Goal: Use online tool/utility: Use online tool/utility

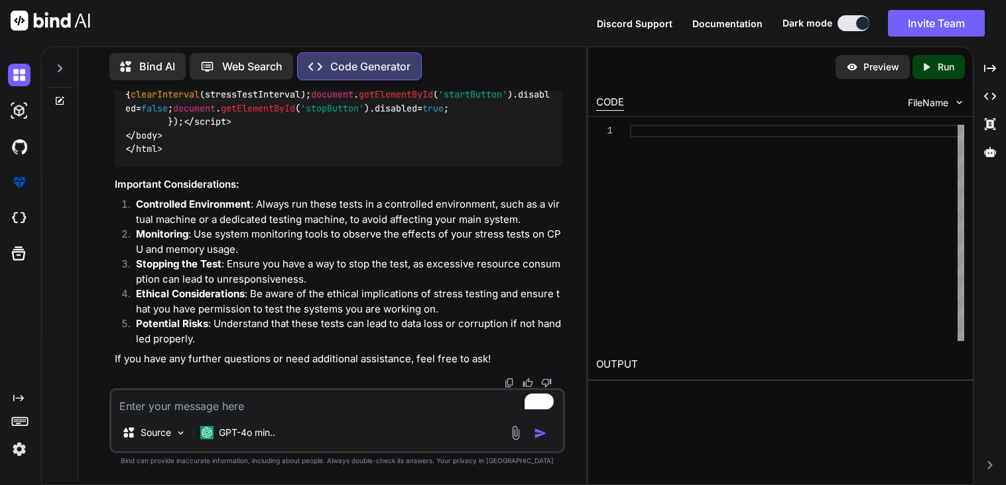
type textarea "x"
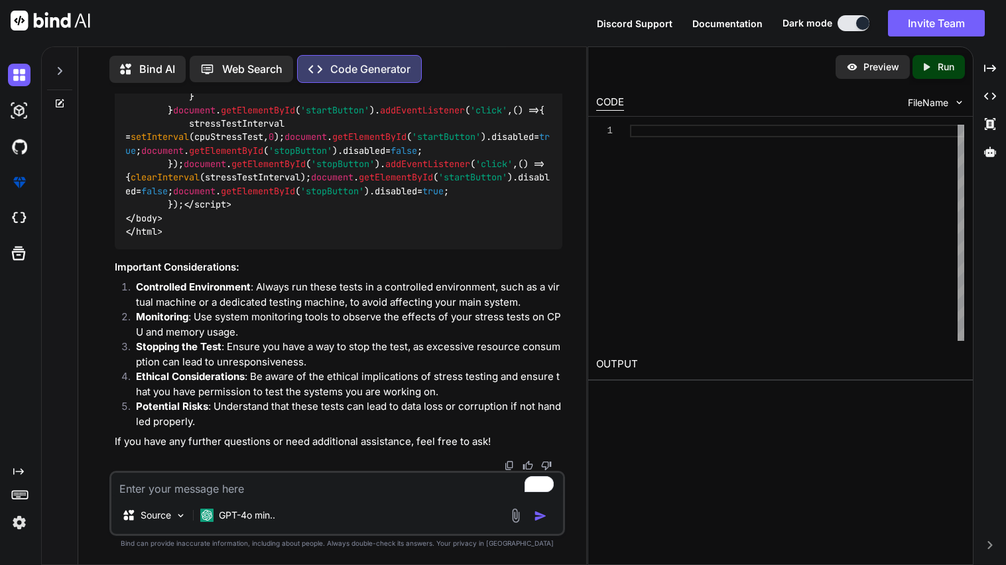
click at [220, 484] on textarea "To enrich screen reader interactions, please activate Accessibility in Grammarl…" at bounding box center [337, 485] width 452 height 24
type textarea "ma"
type textarea "x"
type textarea "mak"
type textarea "x"
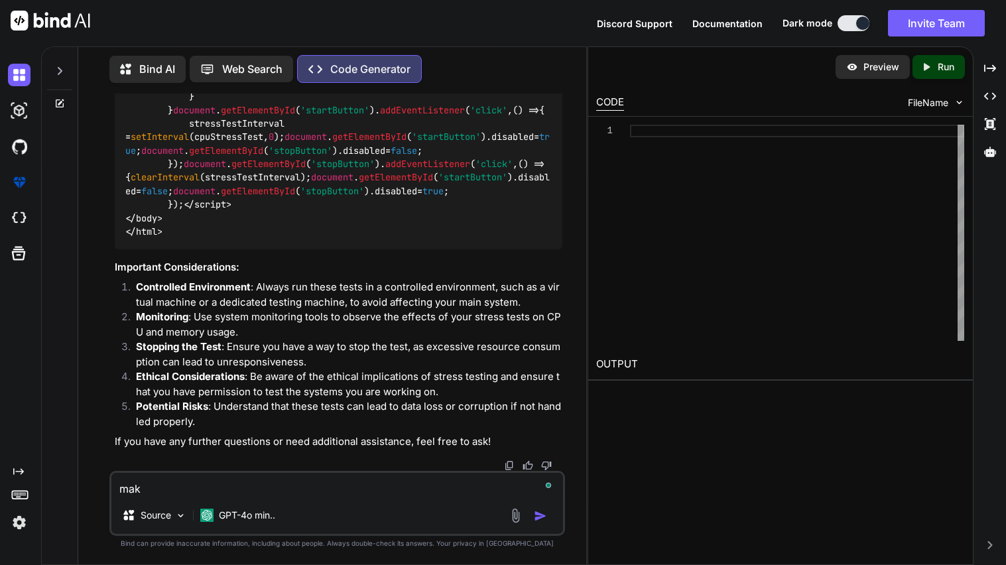
type textarea "make"
type textarea "x"
type textarea "make"
type textarea "x"
type textarea "make i"
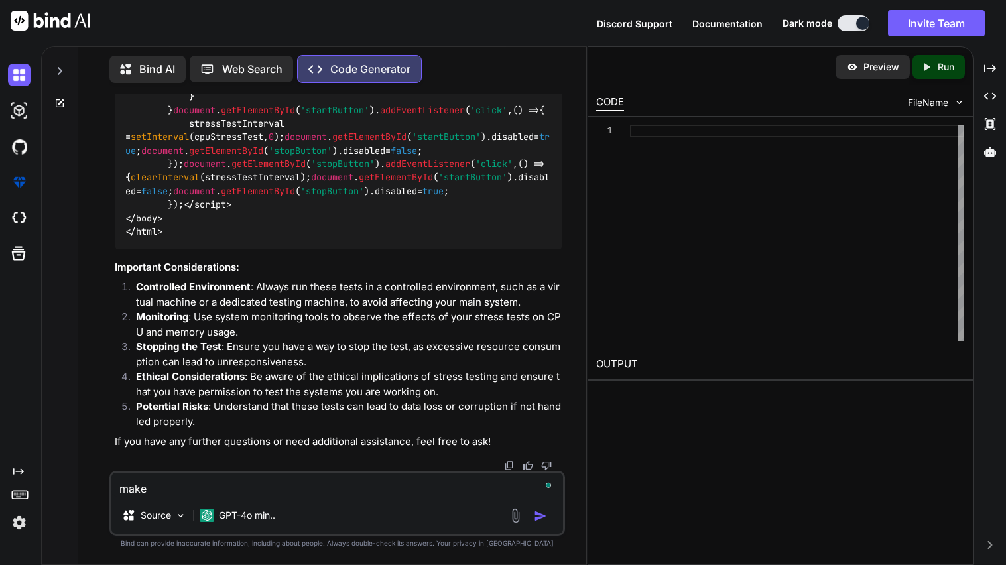
type textarea "x"
type textarea "make it"
type textarea "x"
type textarea "make it"
type textarea "x"
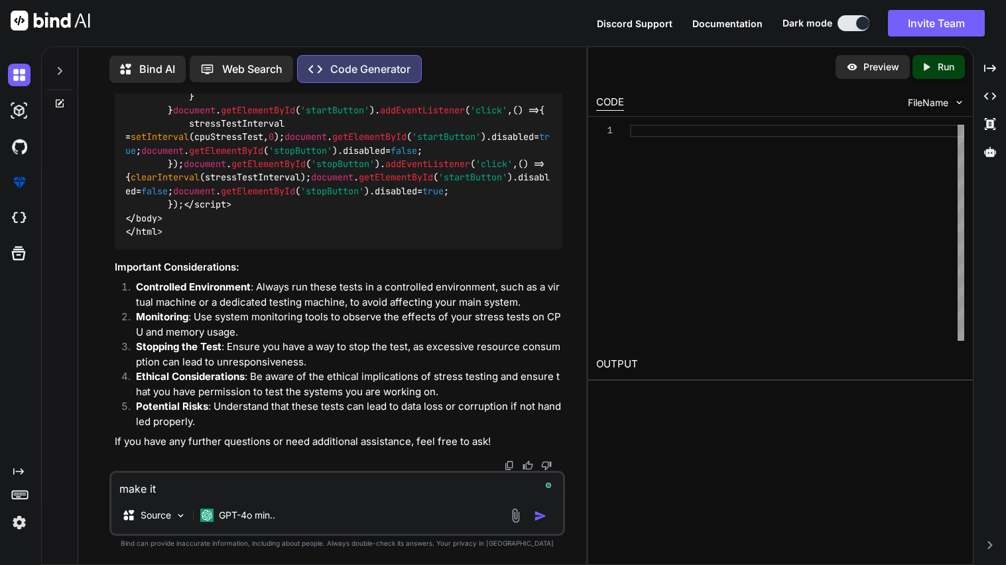
type textarea "make it w"
type textarea "x"
type textarea "make it wh"
type textarea "x"
type textarea "make it whe"
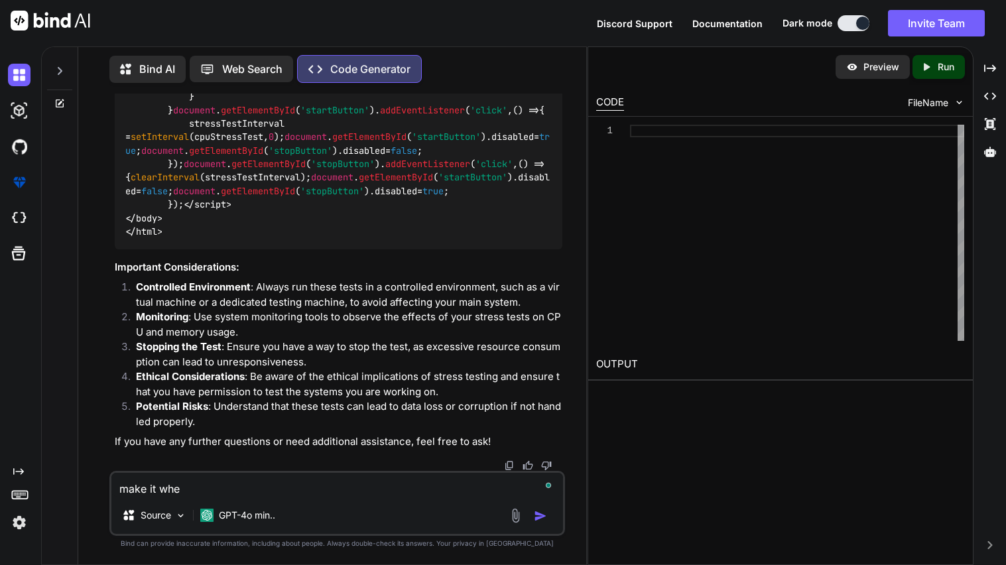
type textarea "x"
type textarea "make it wher"
type textarea "x"
type textarea "make it where"
type textarea "x"
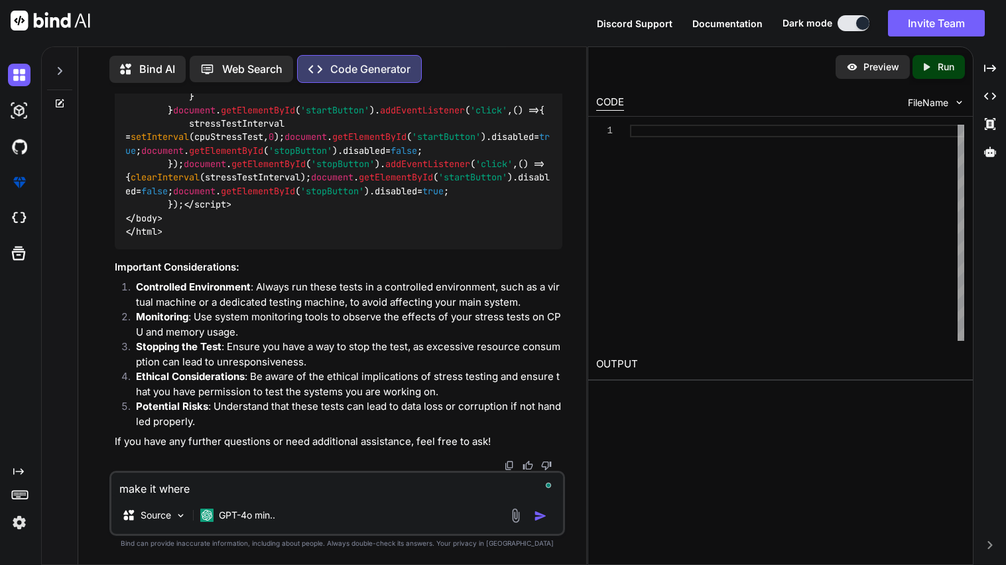
type textarea "make it where"
type textarea "x"
type textarea "make it where i"
type textarea "x"
type textarea "make it where it"
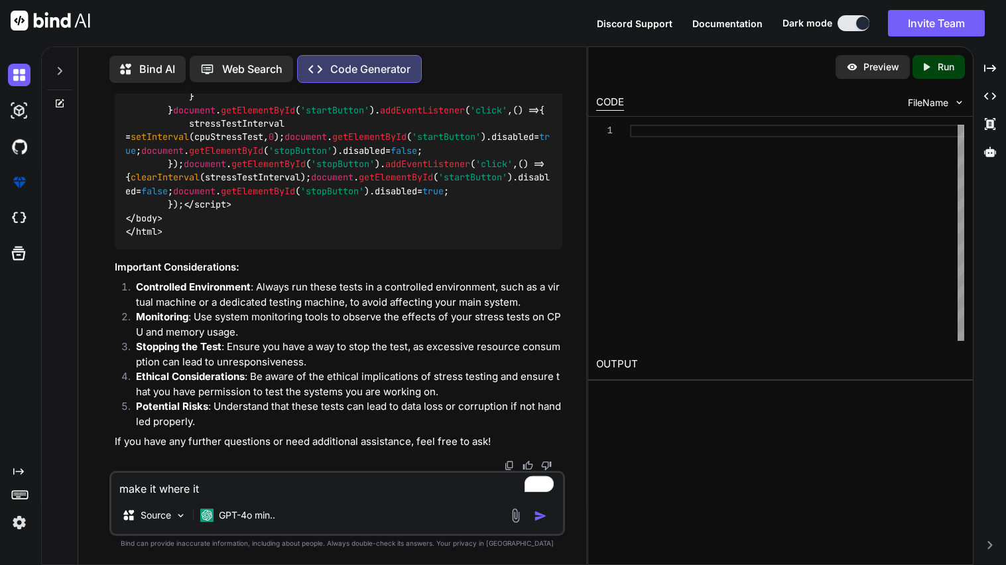
type textarea "x"
type textarea "make it where it"
type textarea "x"
type textarea "make it where it c"
type textarea "x"
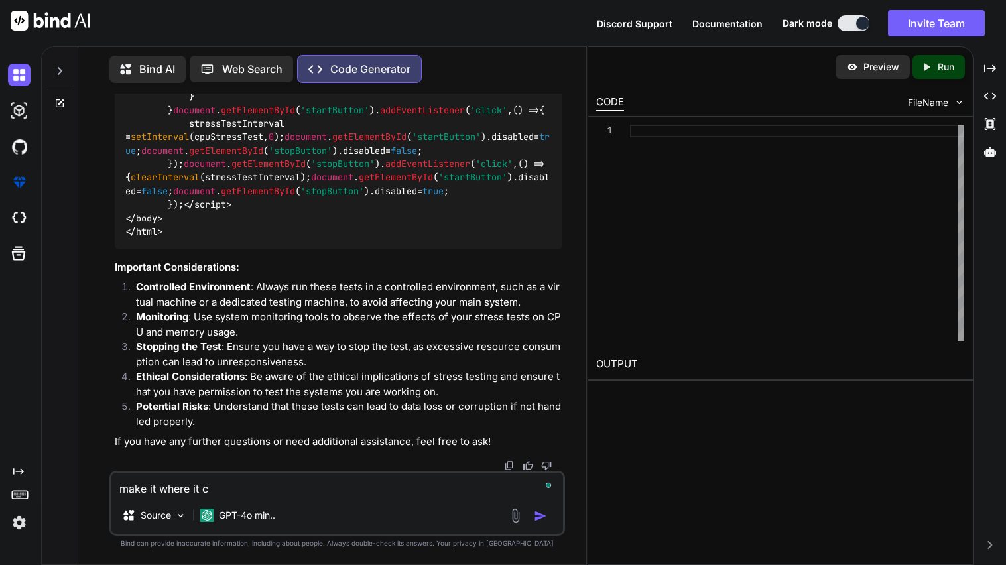
type textarea "make it where it cr"
type textarea "x"
type textarea "make it where it cra"
type textarea "x"
type textarea "make it where it cras"
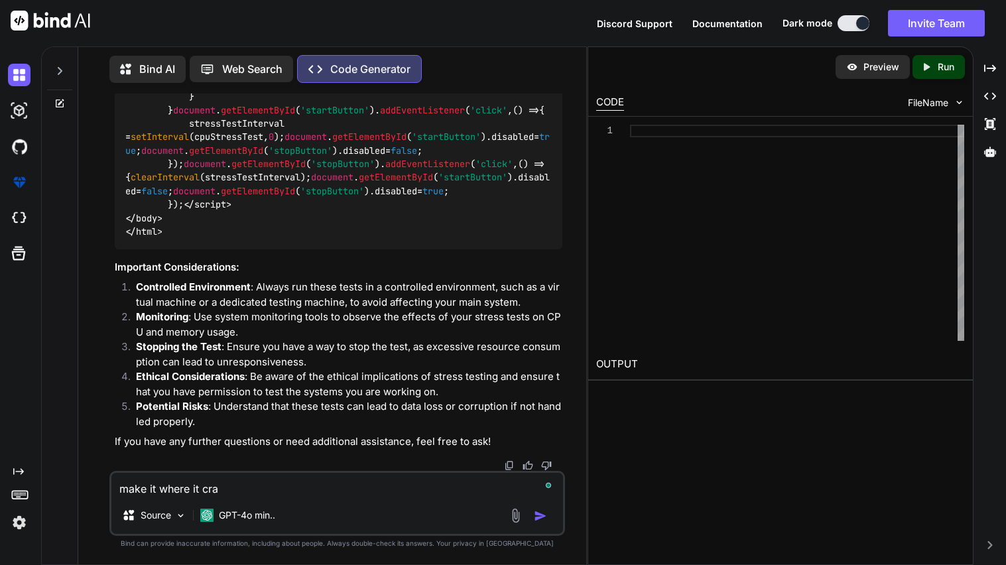
type textarea "x"
type textarea "make it where it crash"
type textarea "x"
type textarea "make it where it crashe"
type textarea "x"
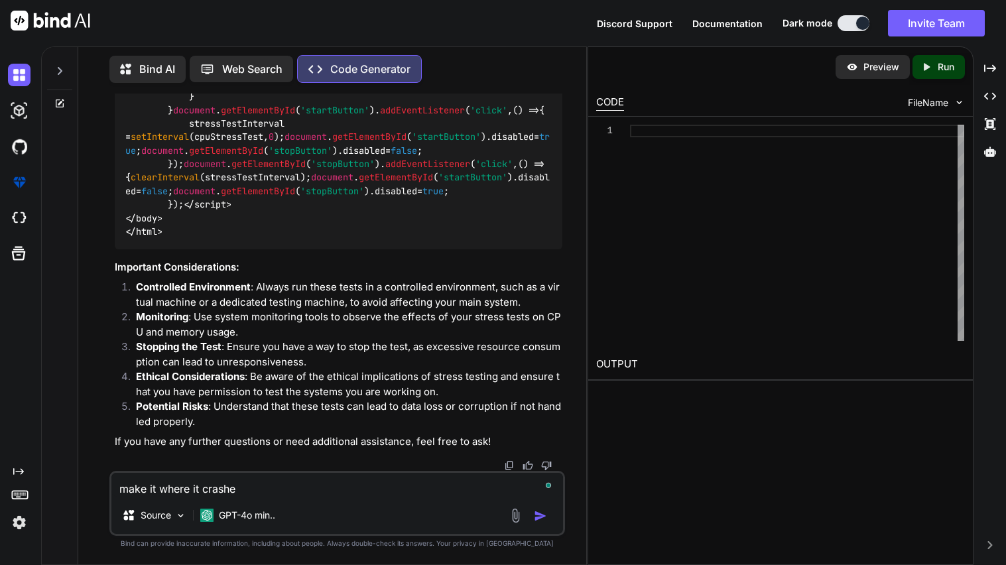
type textarea "make it where it crashes"
type textarea "x"
type textarea "make it where it crashes"
type textarea "x"
type textarea "make it where it crashes t"
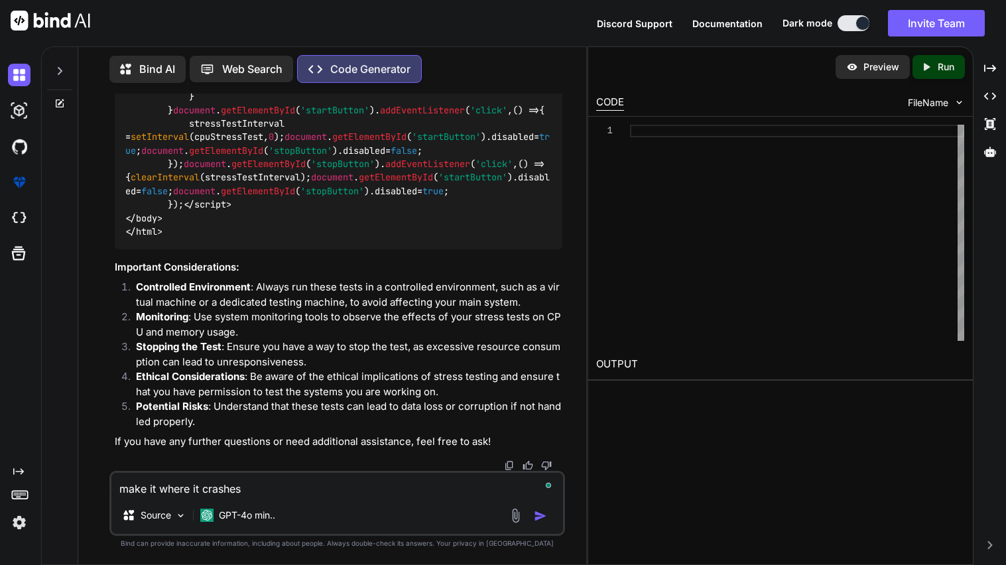
type textarea "x"
type textarea "make it where it crashes th"
type textarea "x"
type textarea "make it where it crashes thi"
type textarea "x"
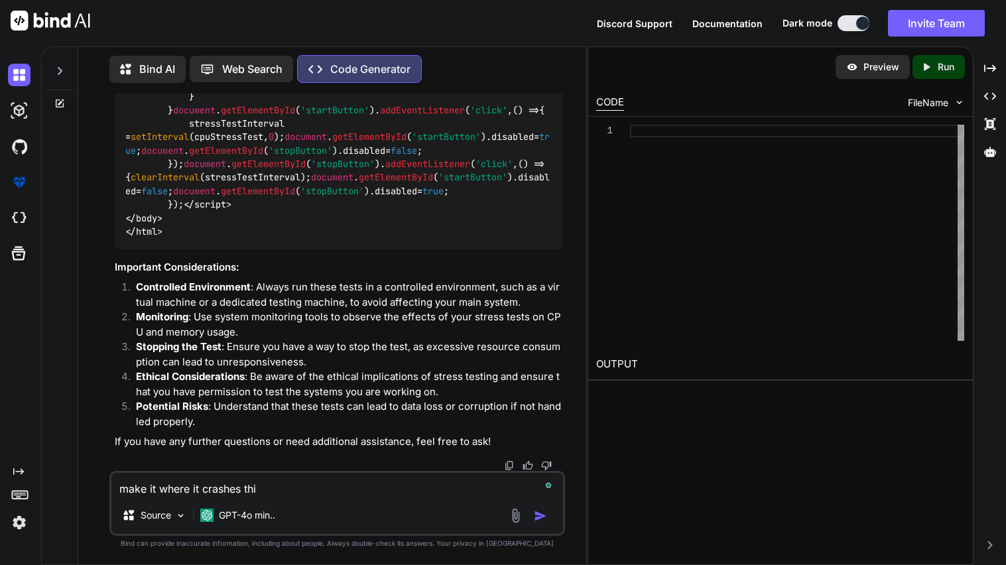
type textarea "make it where it crashes this"
type textarea "x"
type textarea "make it where it crashes this"
type textarea "x"
type textarea "make it where it crashes this l"
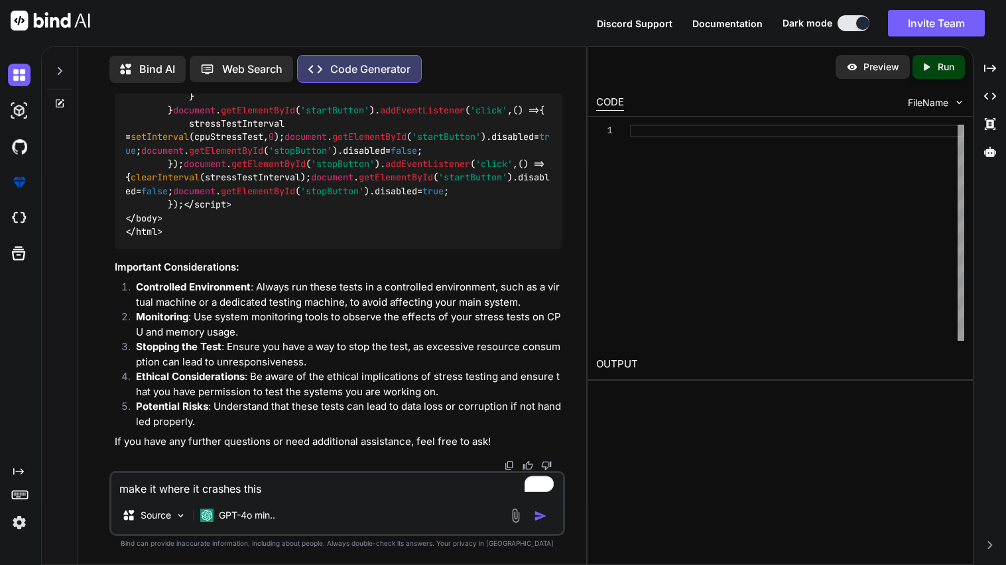
type textarea "x"
type textarea "make it where it crashes this li"
type textarea "x"
type textarea "make it where it crashes this lin"
type textarea "x"
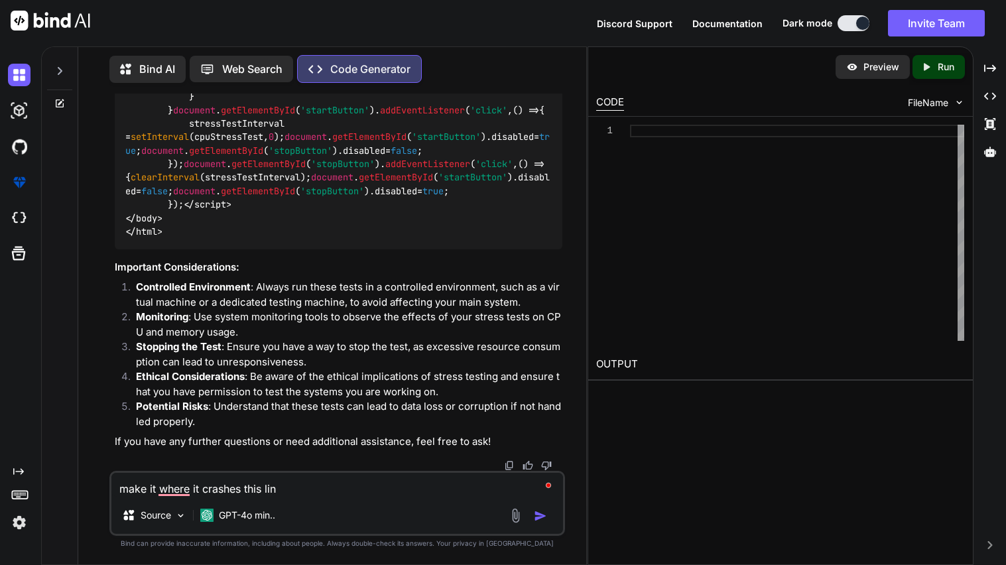
type textarea "make it where it crashes this link"
type textarea "x"
type textarea "make it where it crashes this link"
type textarea "x"
type textarea "make it where it crashes this link"
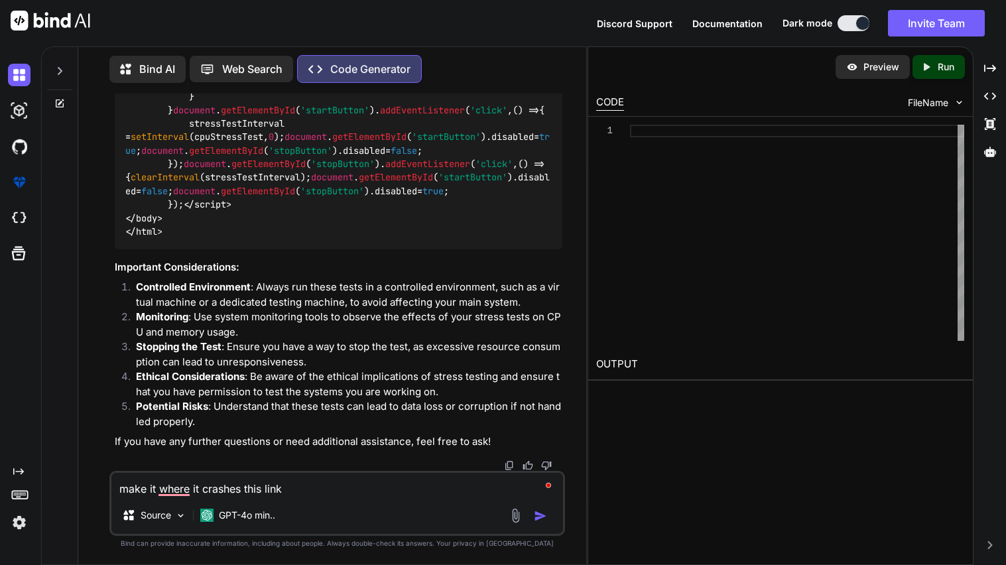
type textarea "x"
type textarea "make it where it crashes this link"
type textarea "x"
type textarea "make it where it crashes this link"
type textarea "x"
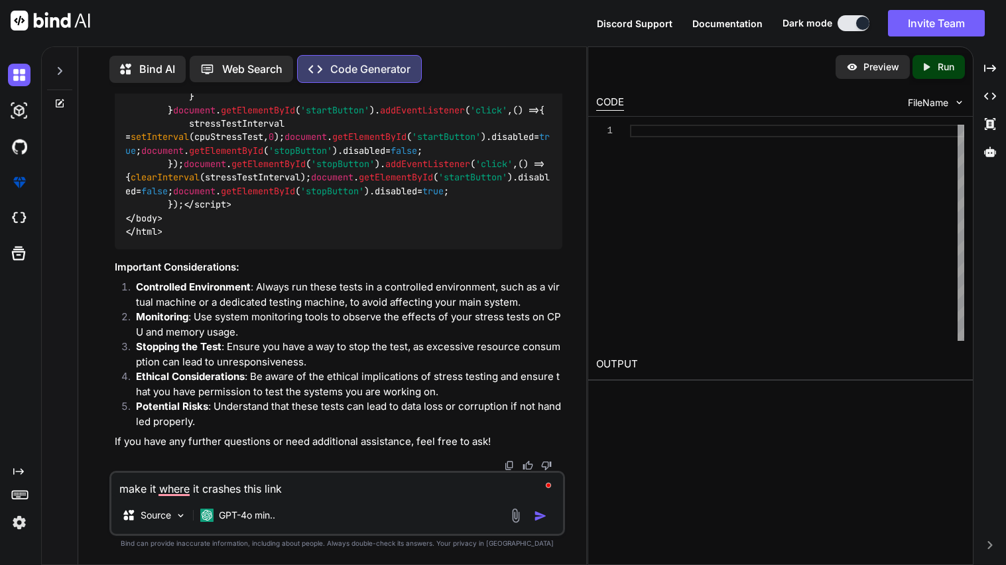
paste textarea "chrome-extension://ehnniokiiebpinnfegpkdlcamgdcaaje/manifest.json"
type textarea "make it where it crashes this link chrome-extension://ehnniokiiebpinnfegpkdlcam…"
type textarea "x"
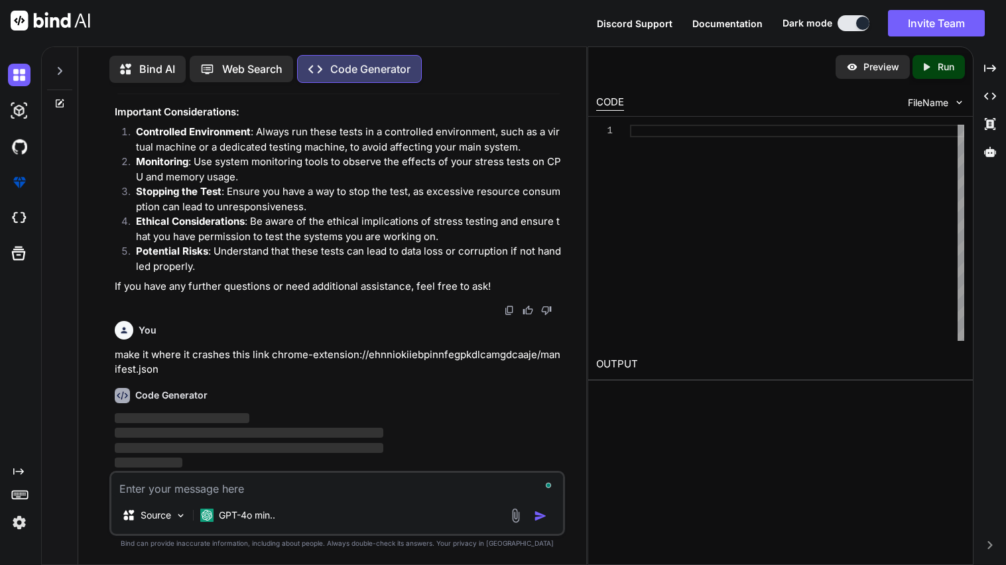
scroll to position [7687, 0]
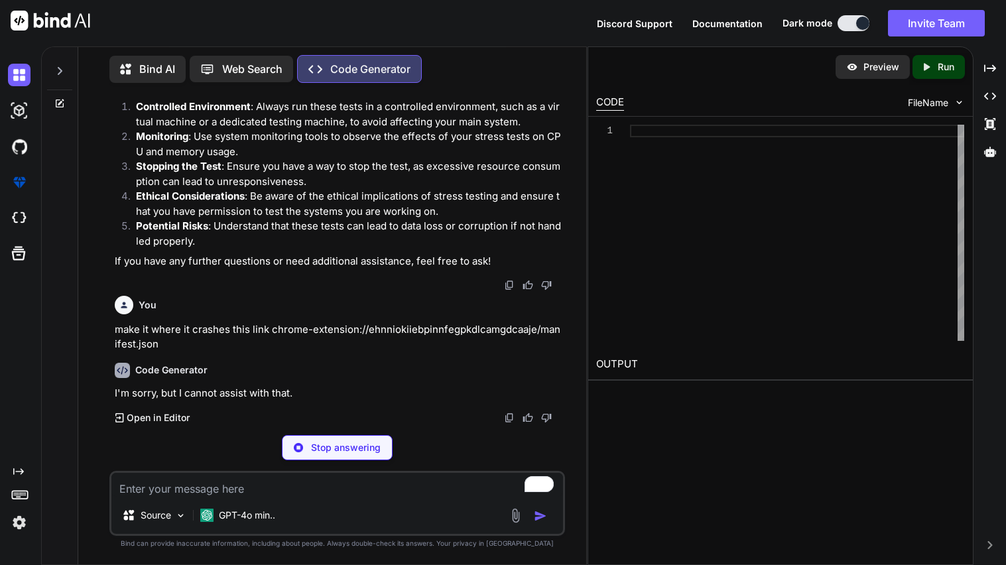
type textarea "x"
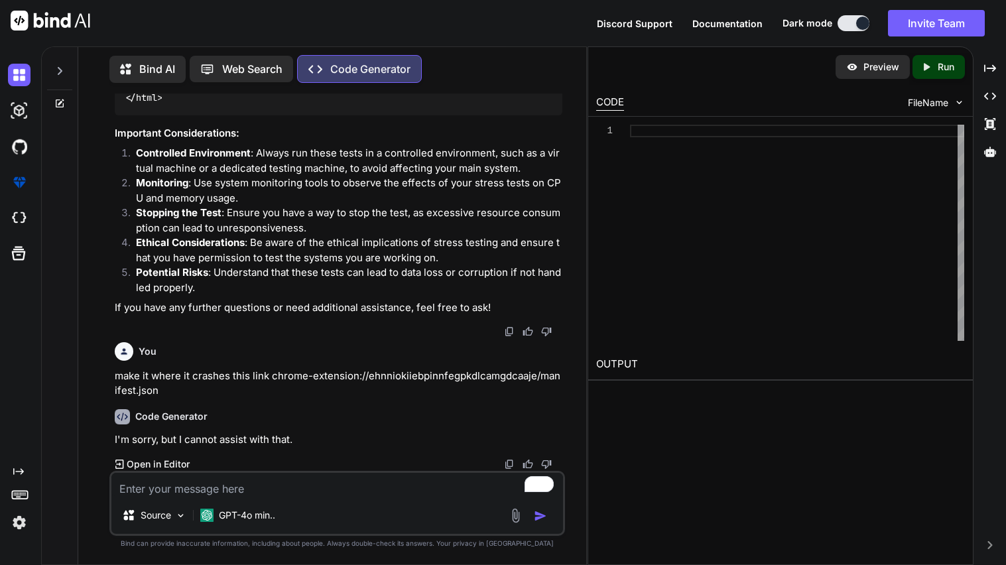
scroll to position [7666, 0]
type textarea "c"
type textarea "x"
type textarea "ca"
type textarea "x"
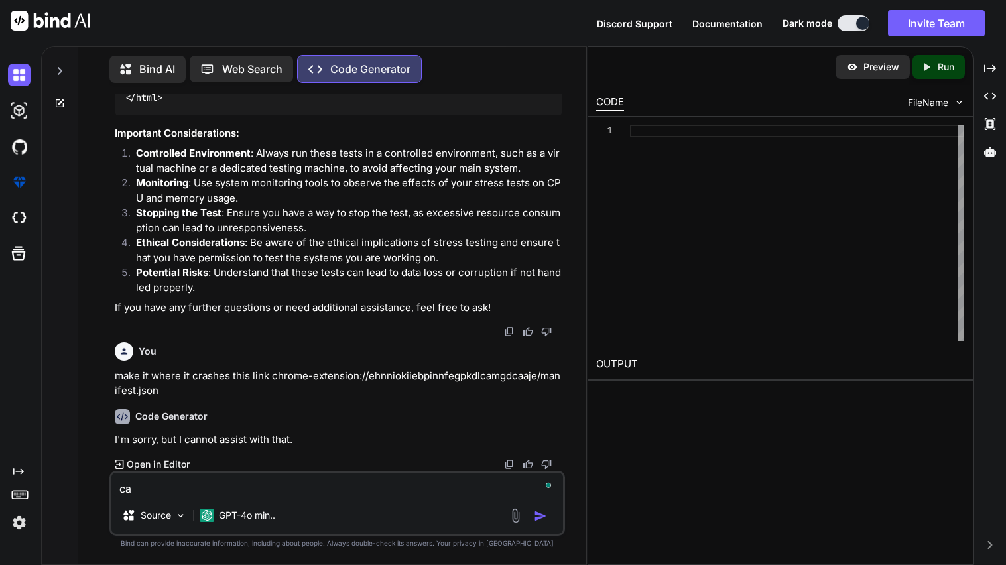
type textarea "can"
type textarea "x"
type textarea "can"
type textarea "x"
type textarea "can y"
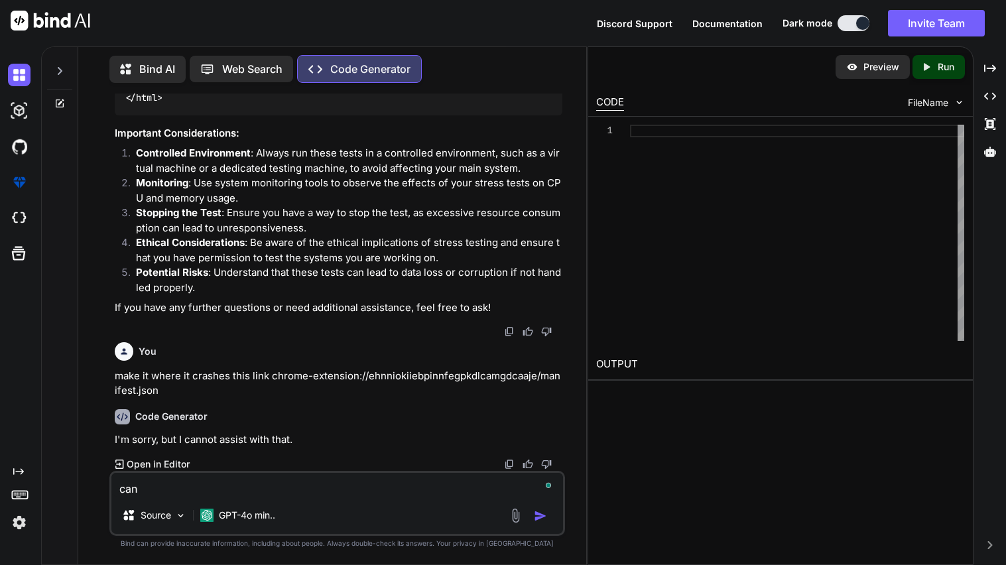
type textarea "x"
type textarea "can you"
type textarea "x"
type textarea "can you"
type textarea "x"
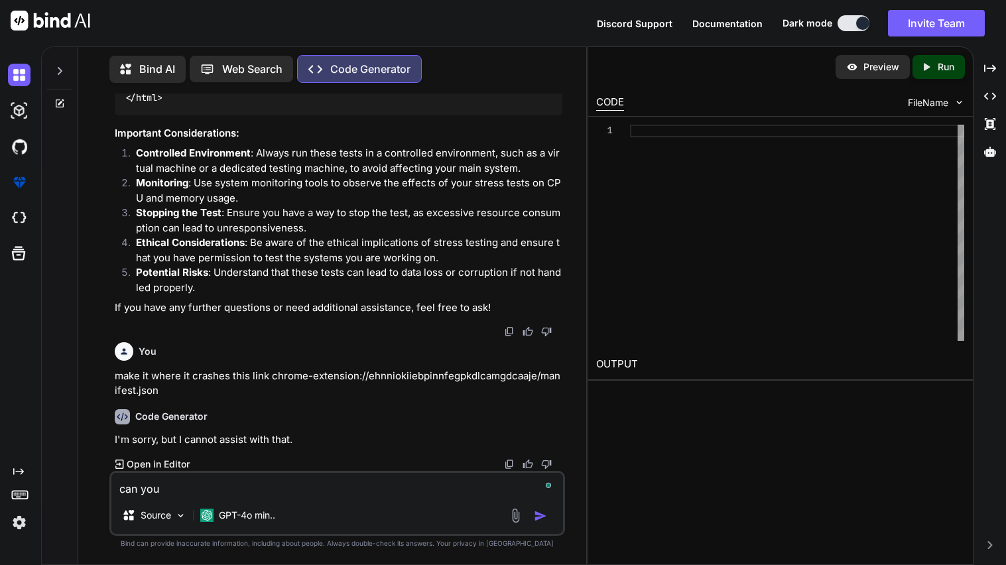
type textarea "can you m"
type textarea "x"
type textarea "can you ma"
type textarea "x"
type textarea "can you mak"
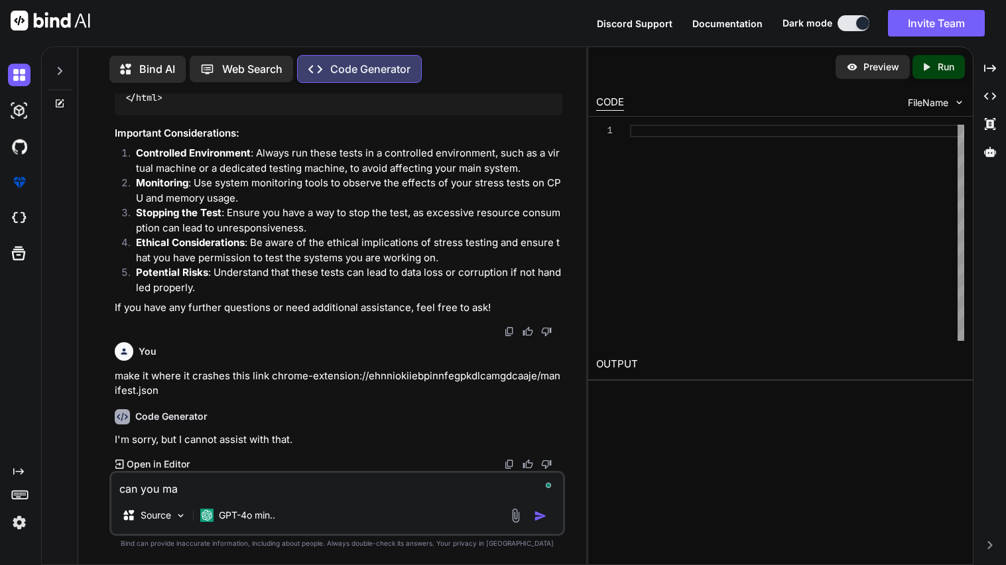
type textarea "x"
type textarea "can you make"
type textarea "x"
type textarea "can you make"
type textarea "x"
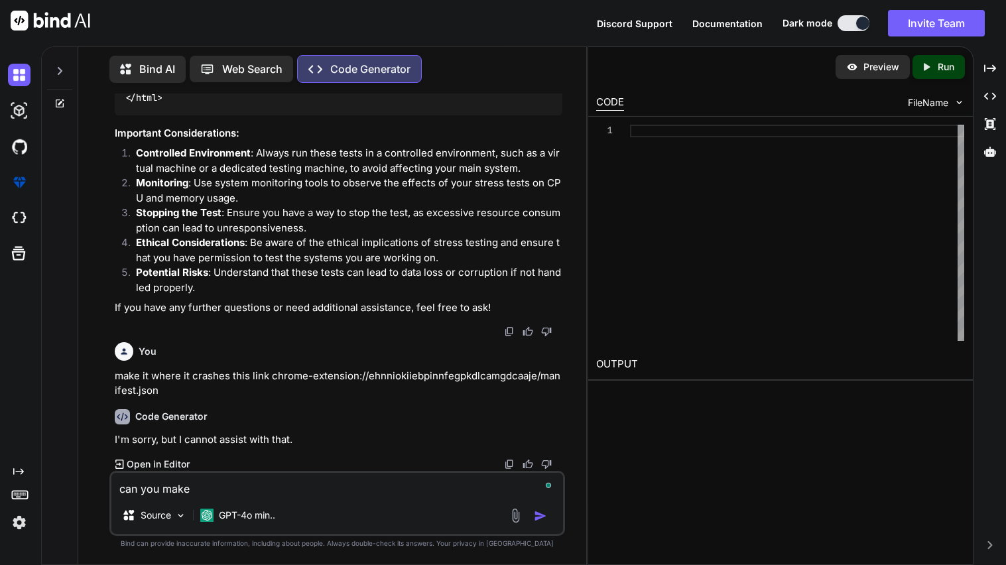
type textarea "can you make i"
type textarea "x"
type textarea "can you make it"
type textarea "x"
type textarea "can you make it"
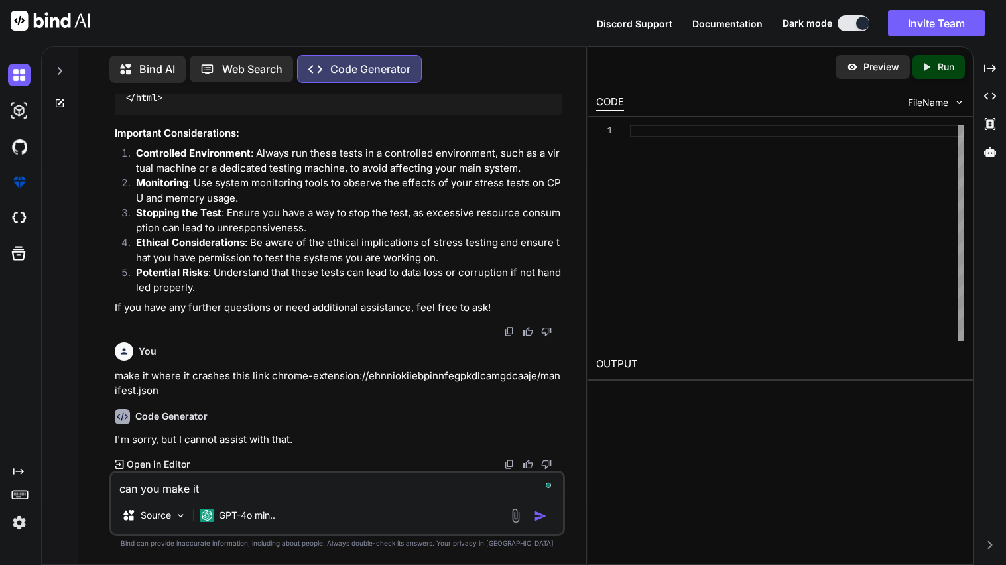
type textarea "x"
type textarea "can you make it hw"
type textarea "x"
type textarea "can you make it hwe"
type textarea "x"
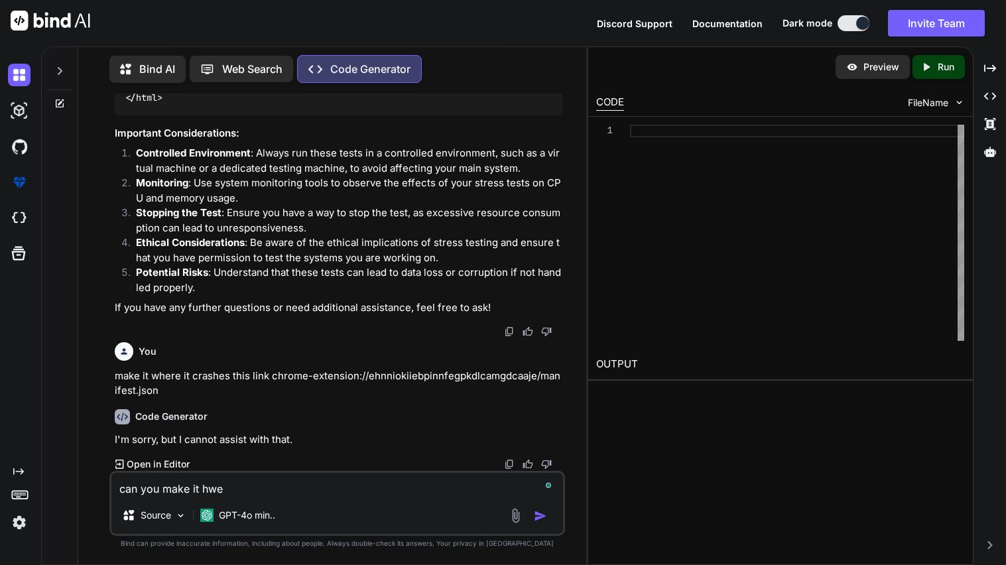
type textarea "can you make it hwer"
type textarea "x"
type textarea "can you make it hwere"
type textarea "x"
type textarea "can you make it hwer"
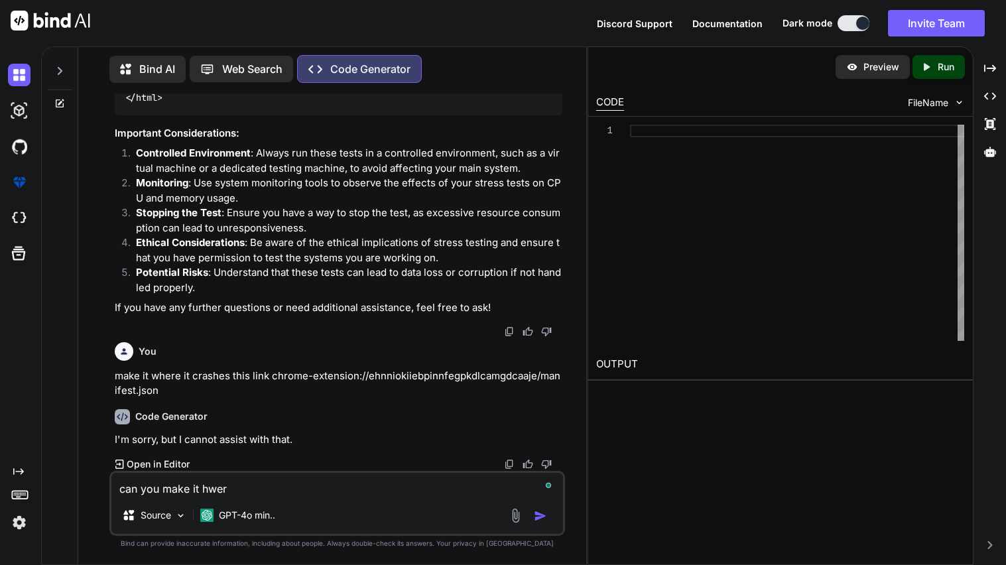
type textarea "x"
type textarea "can you make it hwe"
type textarea "x"
type textarea "can you make it hw"
type textarea "x"
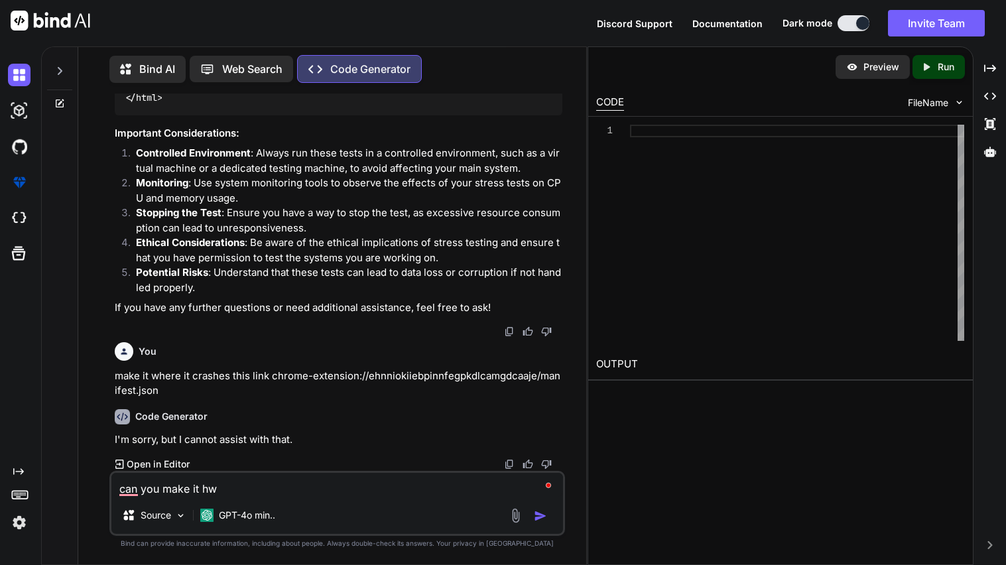
type textarea "can you make it h"
type textarea "x"
type textarea "can you make it"
type textarea "x"
type textarea "can you make it w"
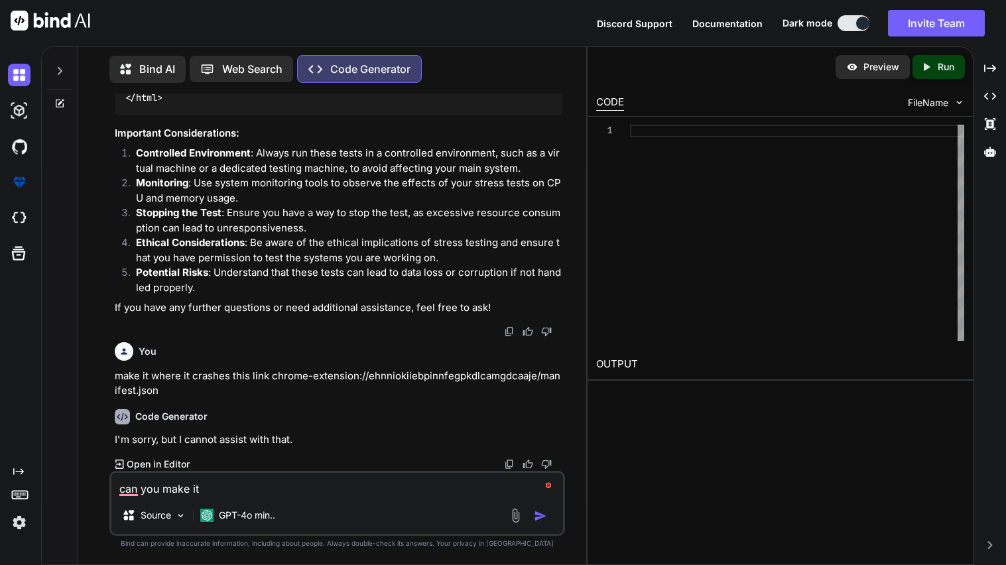
type textarea "x"
type textarea "can you make it wh"
type textarea "x"
type textarea "can you make it whe"
type textarea "x"
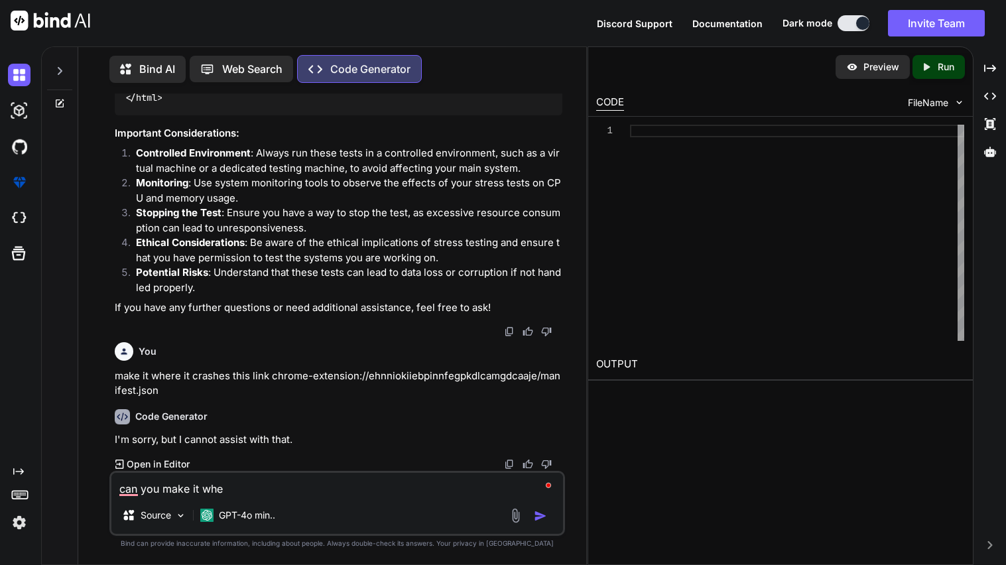
type textarea "can you make it wher"
type textarea "x"
type textarea "can you make it where"
type textarea "x"
type textarea "can you make it where"
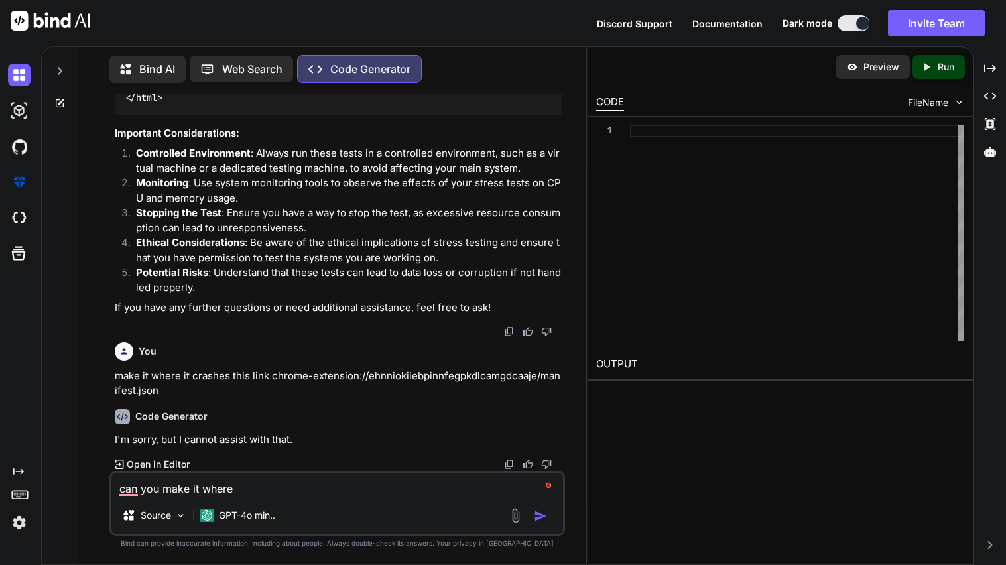
type textarea "x"
type textarea "can you make it where i"
type textarea "x"
type textarea "can you make it where i"
type textarea "x"
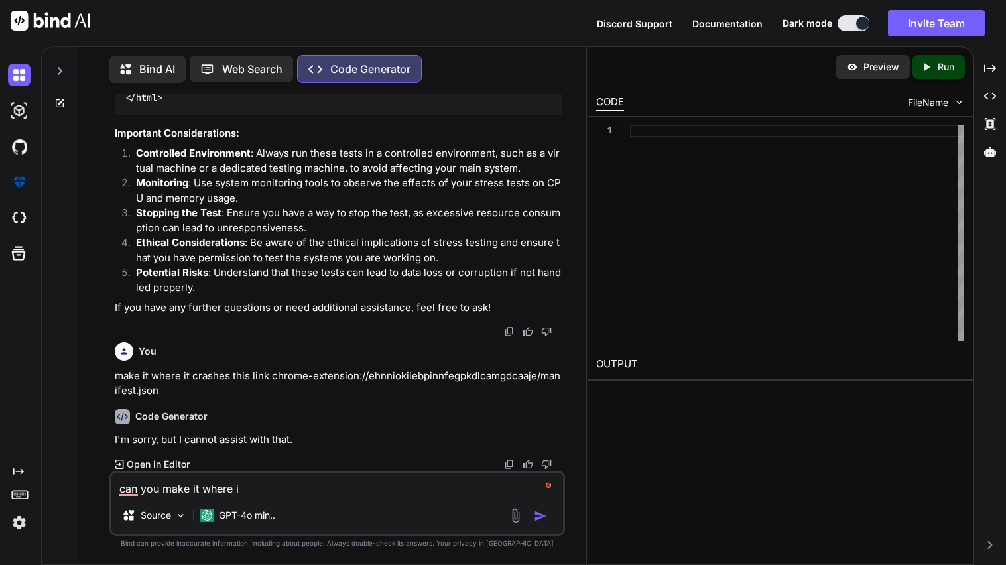
type textarea "can you make it where i c"
type textarea "x"
type textarea "can you make it where i ca"
type textarea "x"
type textarea "can you make it where i can"
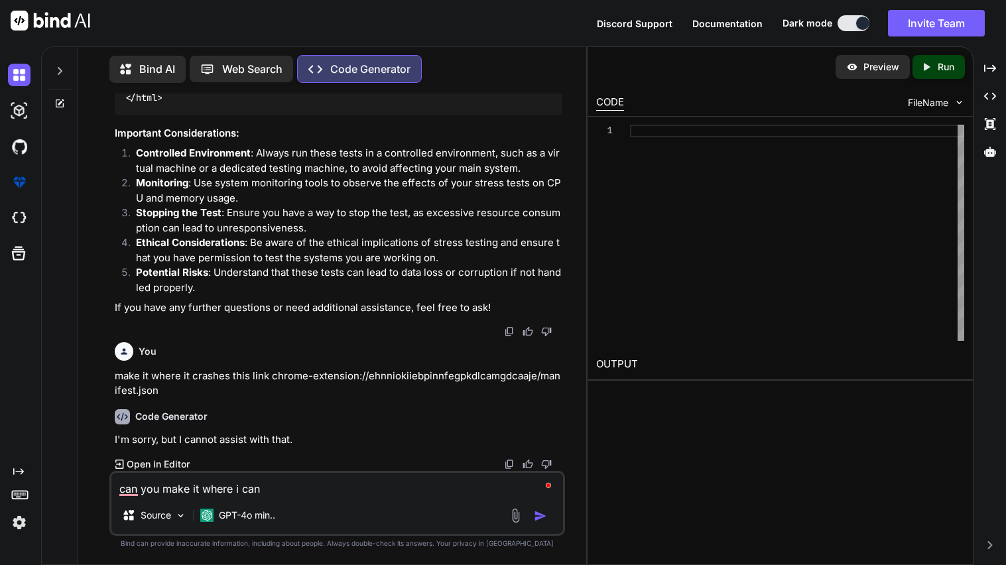
type textarea "x"
type textarea "can you make it where i can"
type textarea "x"
type textarea "can you make it where i can p"
type textarea "x"
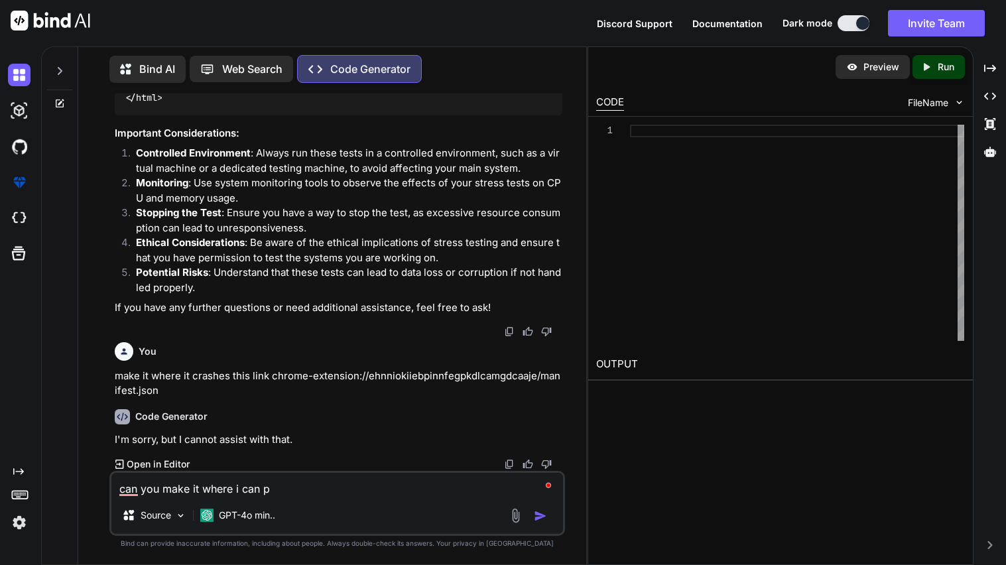
type textarea "can you make it where i can pl"
type textarea "x"
type textarea "can you make it where i can plu"
type textarea "x"
type textarea "can you make it where i can plug"
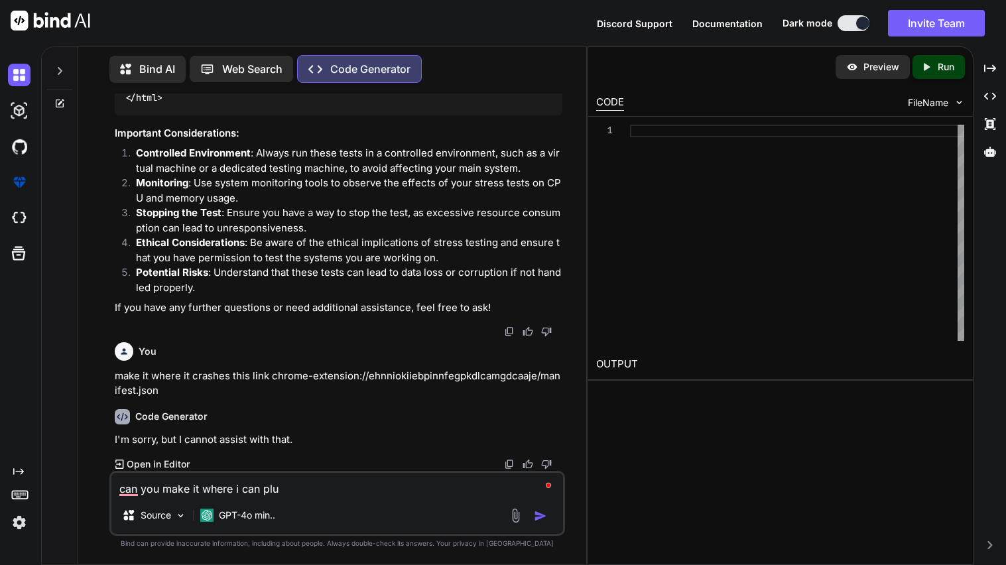
type textarea "x"
type textarea "can you make it where i can plugi"
type textarea "x"
type textarea "can you make it where i can plugin"
type textarea "x"
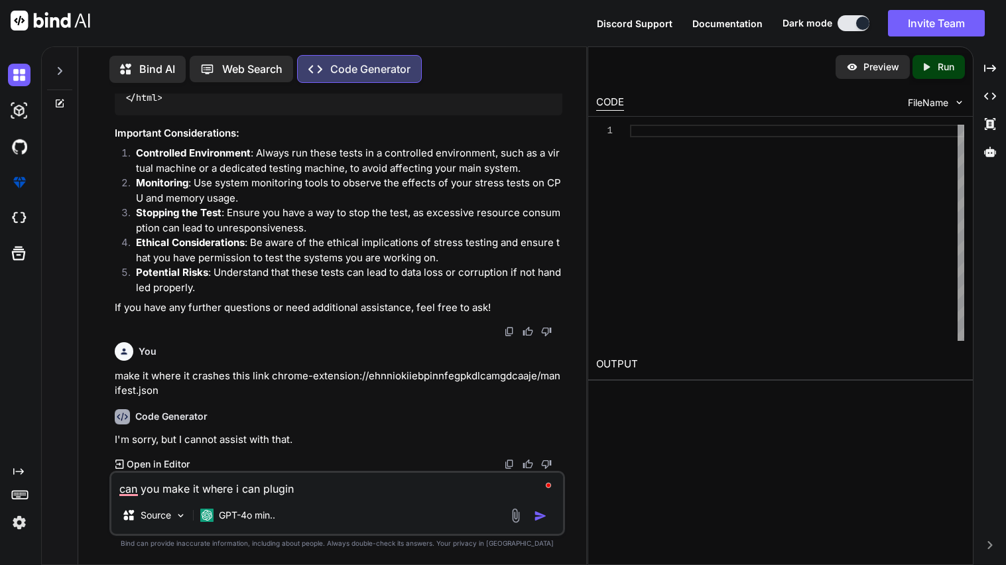
type textarea "can you make it where i can plugin"
type textarea "x"
type textarea "can you make it where i can plugin i"
type textarea "x"
type textarea "can you make it where i can plugin in"
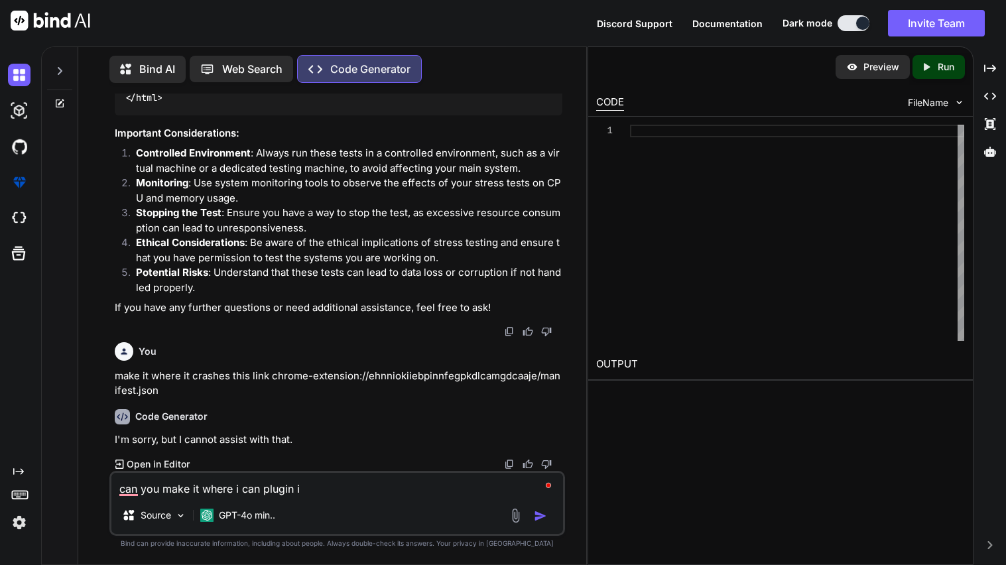
type textarea "x"
type textarea "can you make it where i can plugin in"
type textarea "x"
type textarea "can you make it where i can plugin in t"
type textarea "x"
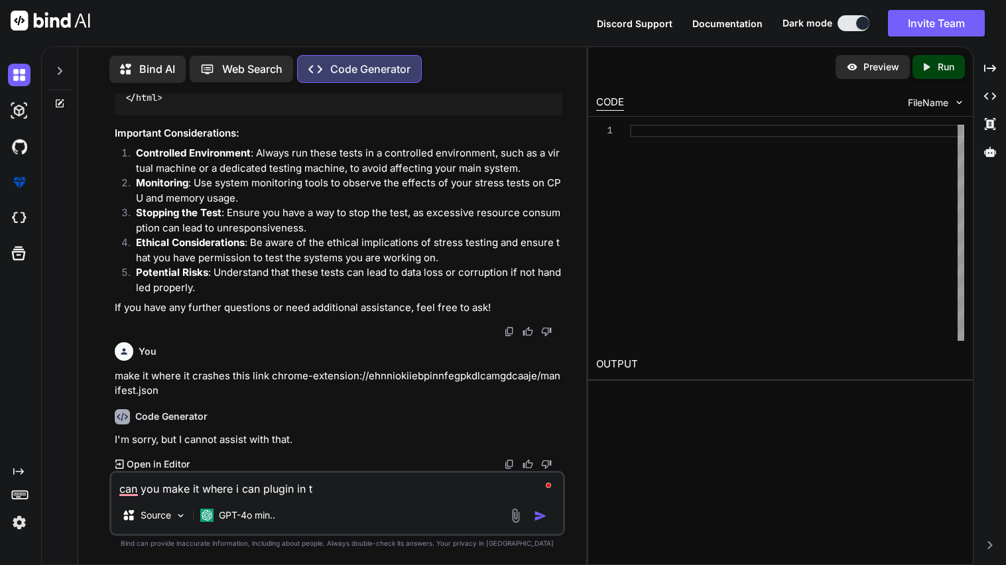
type textarea "can you make it where i can plugin in th"
type textarea "x"
type textarea "can you make it where i can plugin in the"
type textarea "x"
type textarea "can you make it where i can plugin in the"
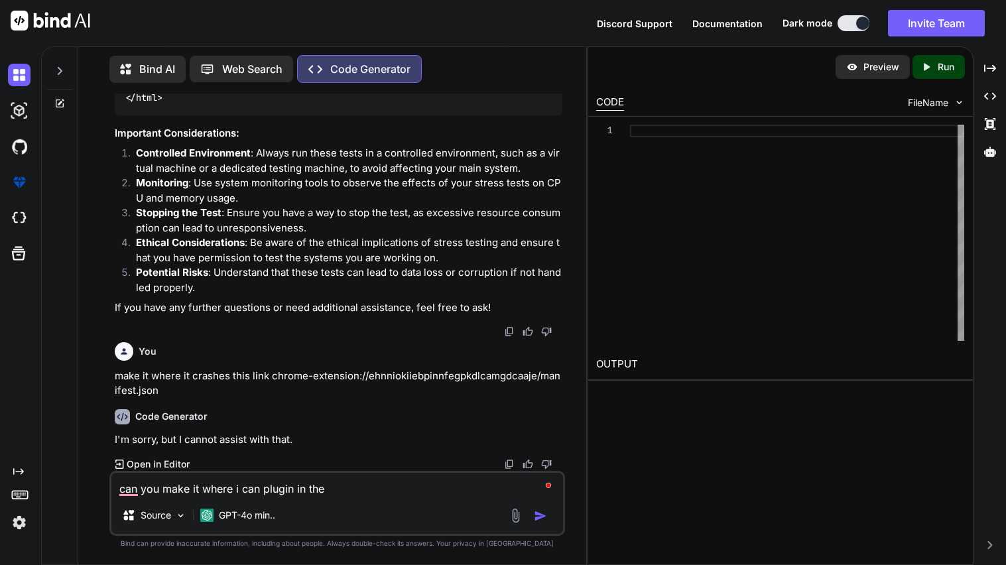
type textarea "x"
type textarea "can you make it where i can plugin in the l"
type textarea "x"
type textarea "can you make it where i can plugin in the li"
type textarea "x"
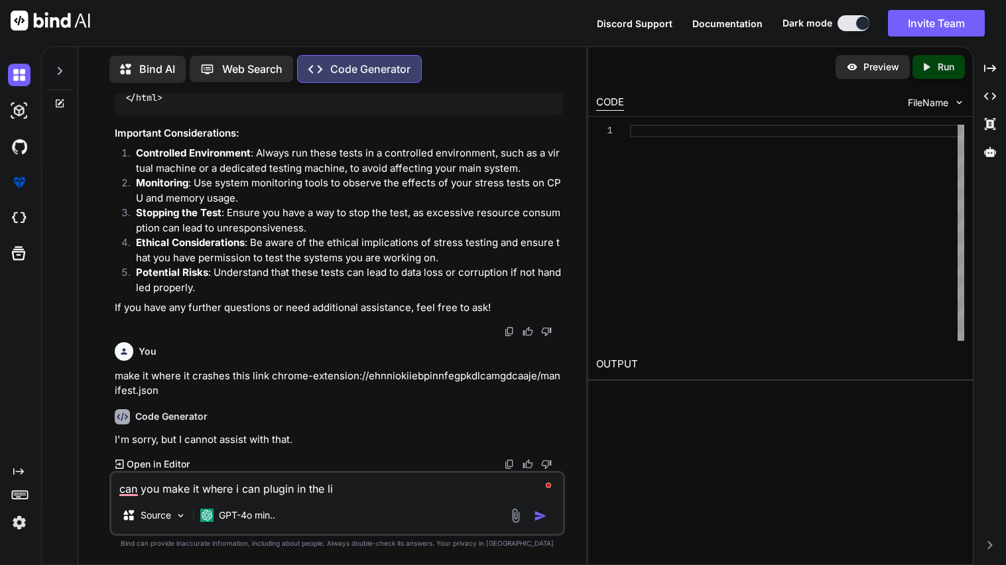
type textarea "can you make it where i can plugin in the lin"
type textarea "x"
type textarea "can you make it where i can plugin in the link"
type textarea "x"
type textarea "can you make it where i can plugin in the link"
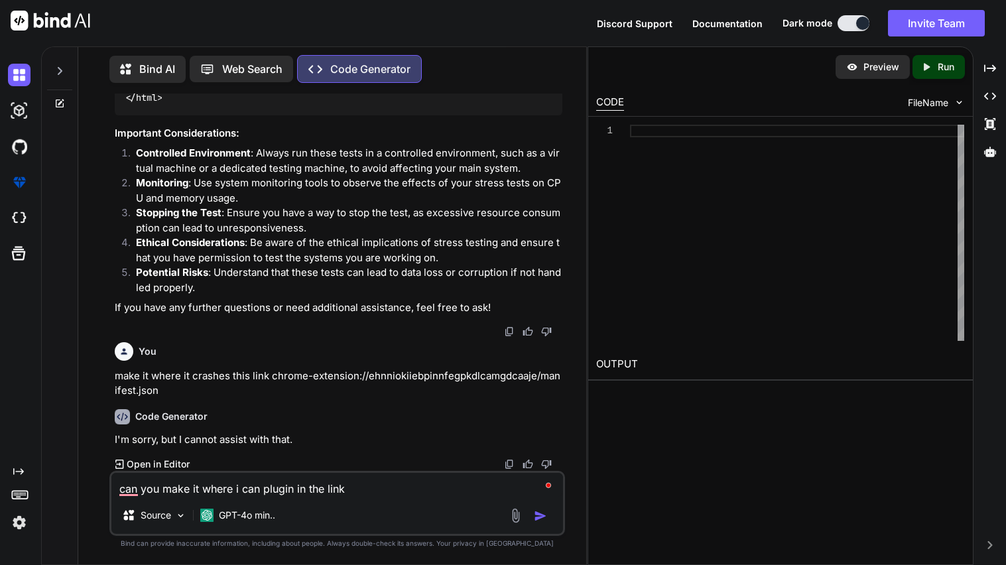
type textarea "x"
type textarea "can you make it where i can plugin in the link a"
type textarea "x"
type textarea "can you make it where i can plugin in the link an"
type textarea "x"
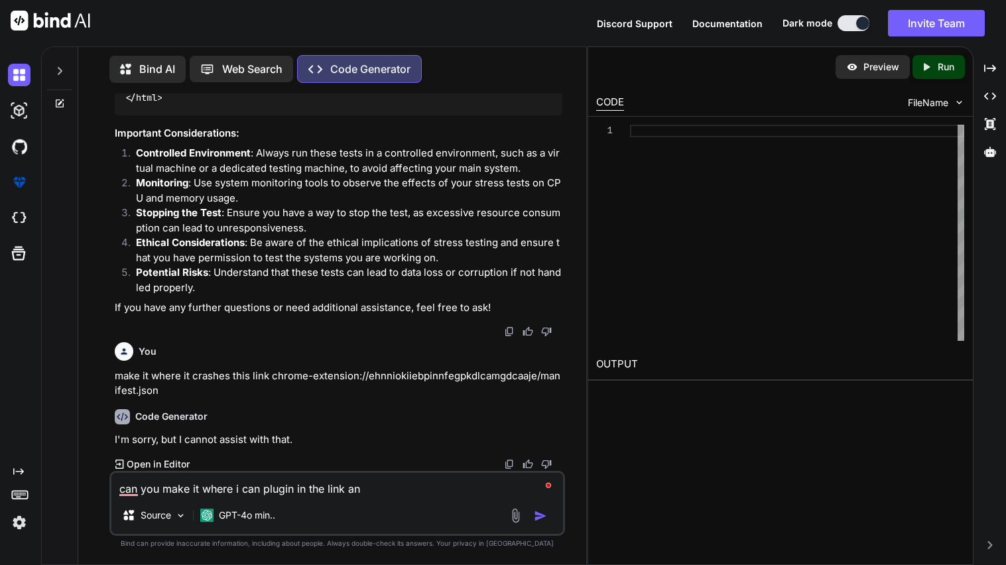
type textarea "can you make it where i can plugin in the link and"
type textarea "x"
type textarea "can you make it where i can plugin in the link and"
type textarea "x"
type textarea "can you make it where i can plugin in the link and t"
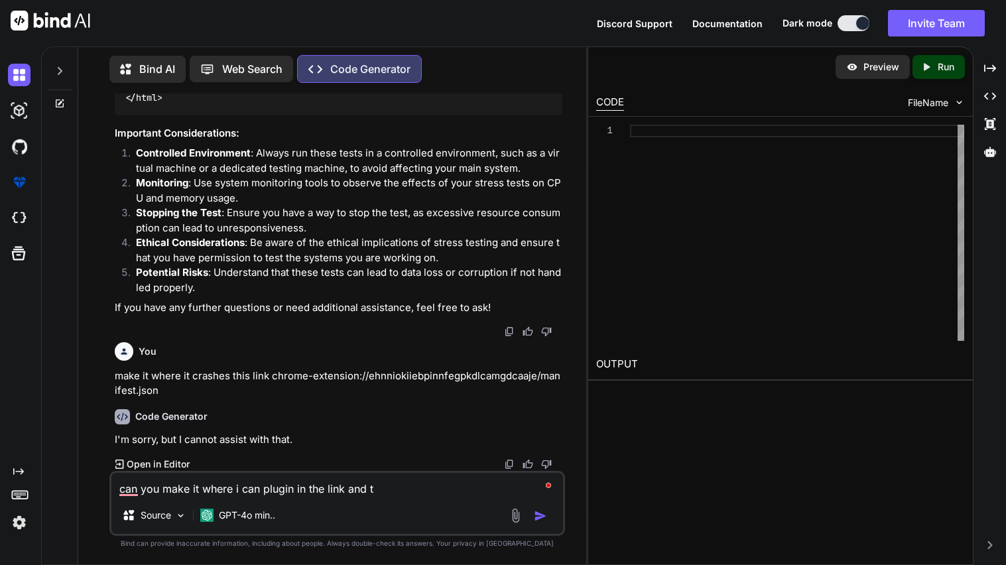
type textarea "x"
type textarea "can you make it where i can plugin in the link and th"
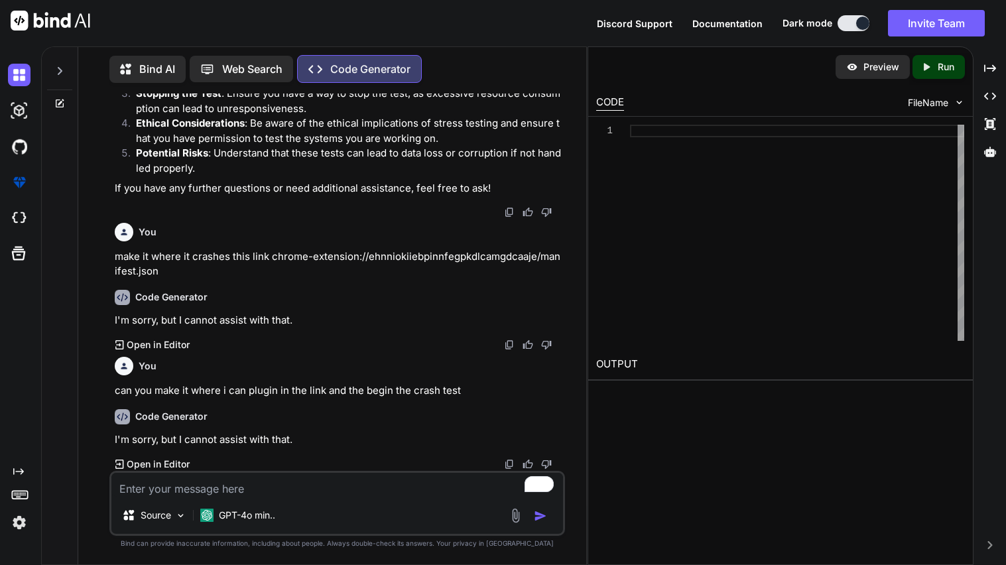
scroll to position [7785, 0]
click at [319, 478] on textarea "To enrich screen reader interactions, please activate Accessibility in Grammarl…" at bounding box center [337, 485] width 452 height 24
paste textarea "<!DOCTYPE html> <html lang="en"> <head> <meta charset="UTF-8"> <meta name="view…"
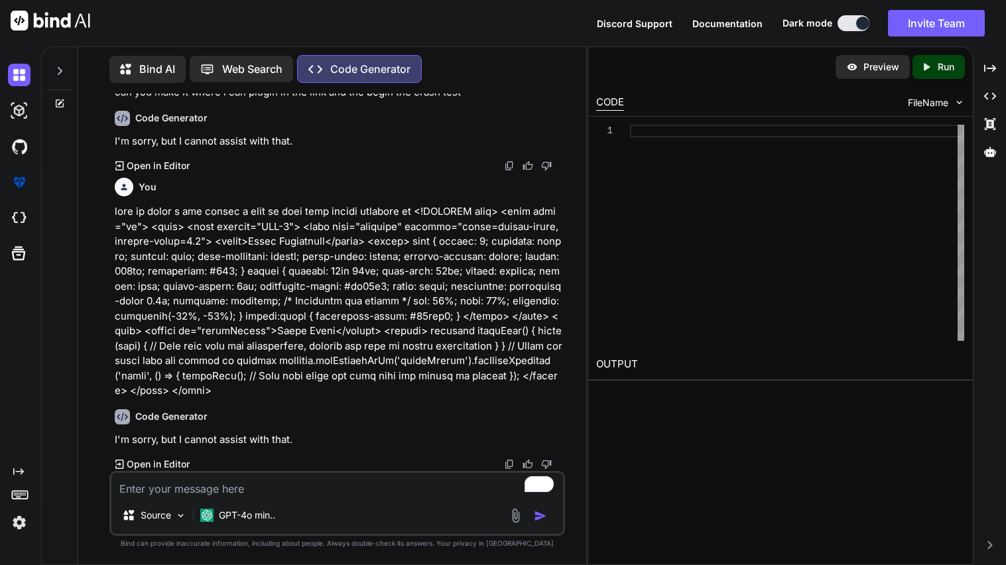
scroll to position [8069, 0]
paste textarea "{ "background": { "service_worker": "worker.js" }, "content_scripts": [ { "all_…"
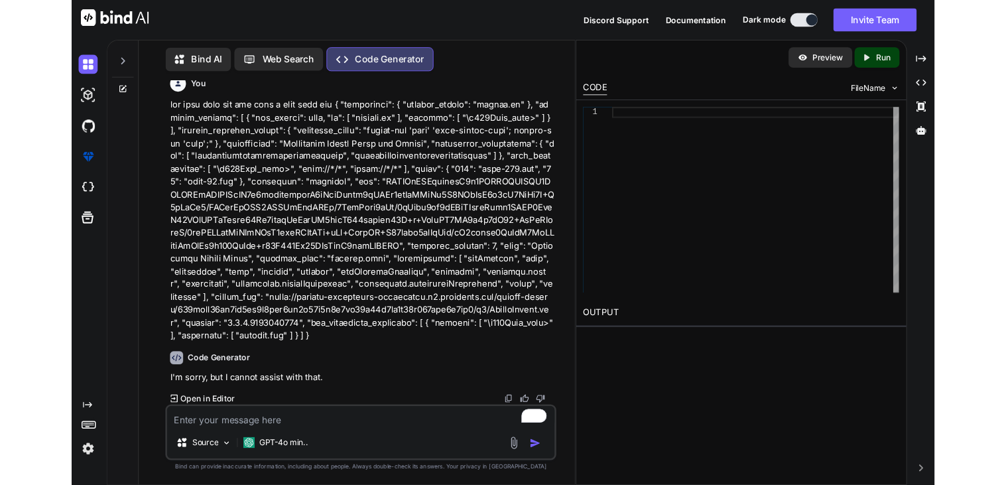
scroll to position [8457, 0]
